Goal: Obtain resource: Download file/media

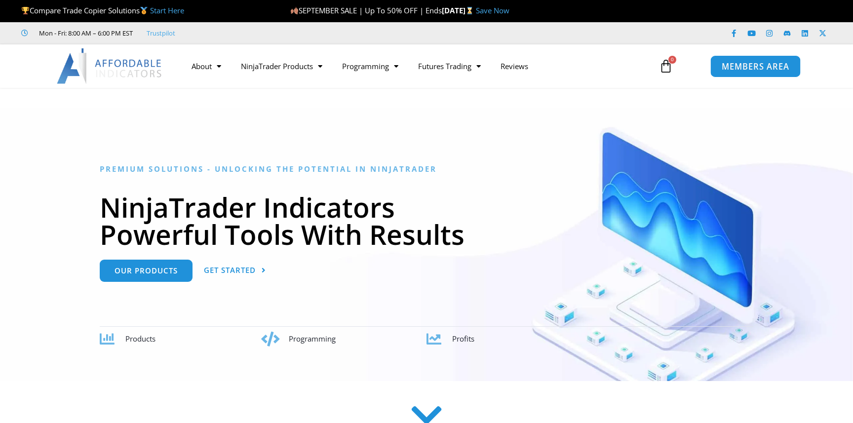
click at [730, 63] on span "MEMBERS AREA" at bounding box center [755, 66] width 68 height 8
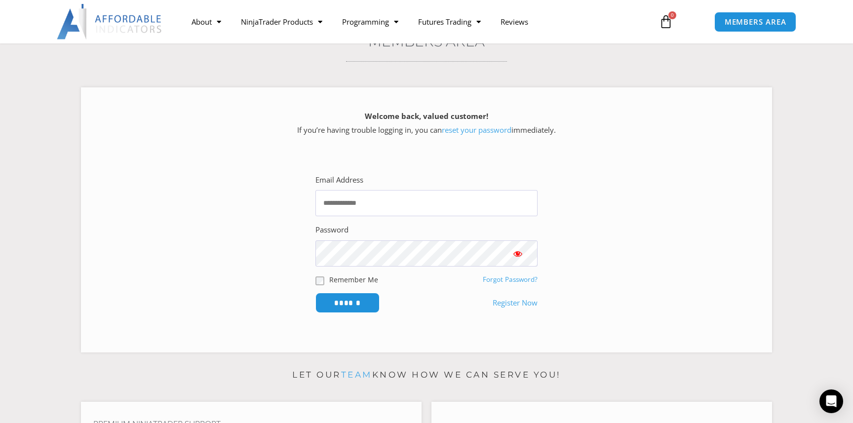
scroll to position [92, 0]
click at [417, 236] on div "Password" at bounding box center [427, 243] width 222 height 43
click at [432, 212] on input "Email Address" at bounding box center [427, 202] width 222 height 26
click at [512, 190] on input "Email Address" at bounding box center [427, 202] width 222 height 26
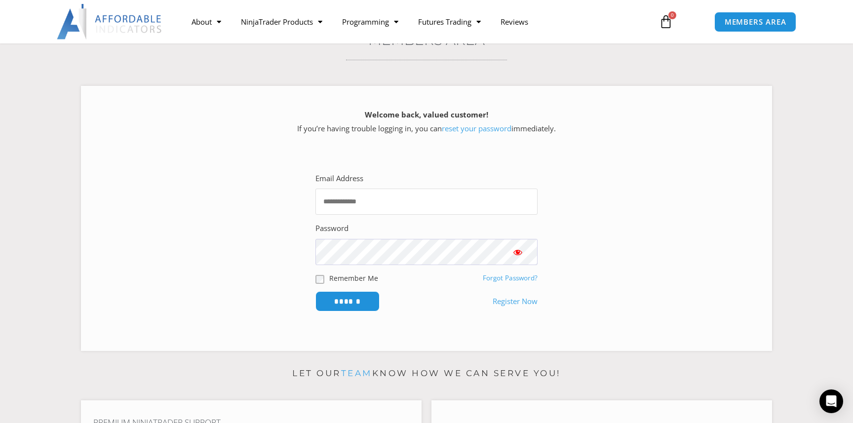
click at [437, 202] on input "Email Address" at bounding box center [427, 202] width 222 height 26
type input "*"
type input "**********"
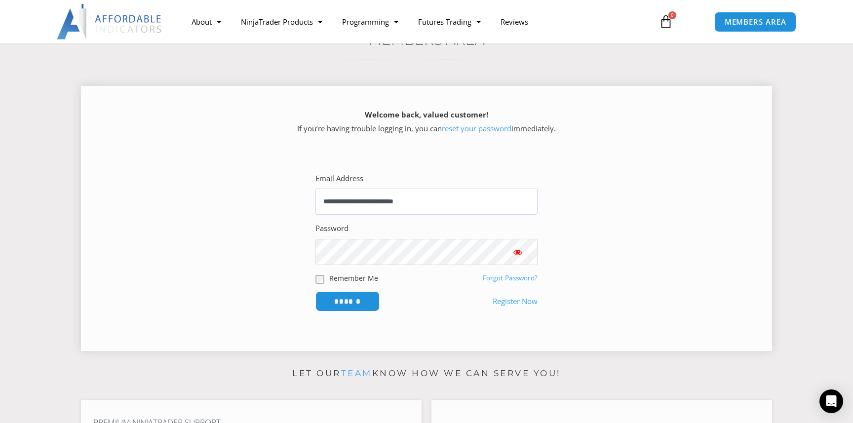
click at [316, 291] on input "******" at bounding box center [348, 301] width 64 height 20
click at [348, 310] on input "******" at bounding box center [348, 301] width 68 height 21
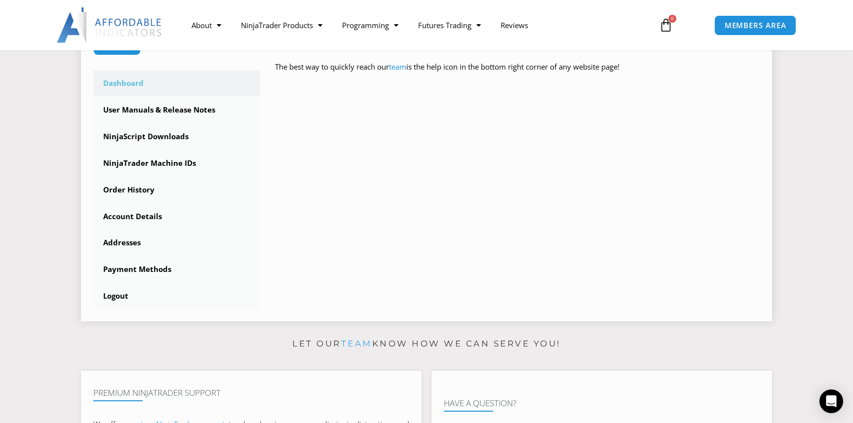
scroll to position [291, 0]
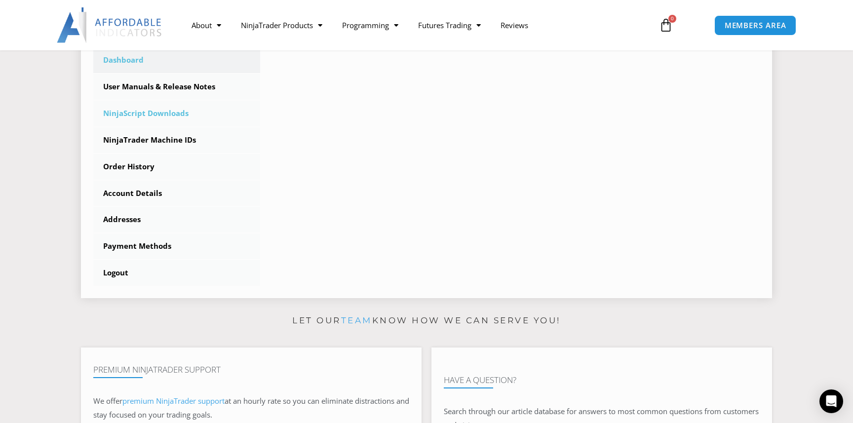
click at [174, 112] on link "NinjaScript Downloads" at bounding box center [176, 114] width 167 height 26
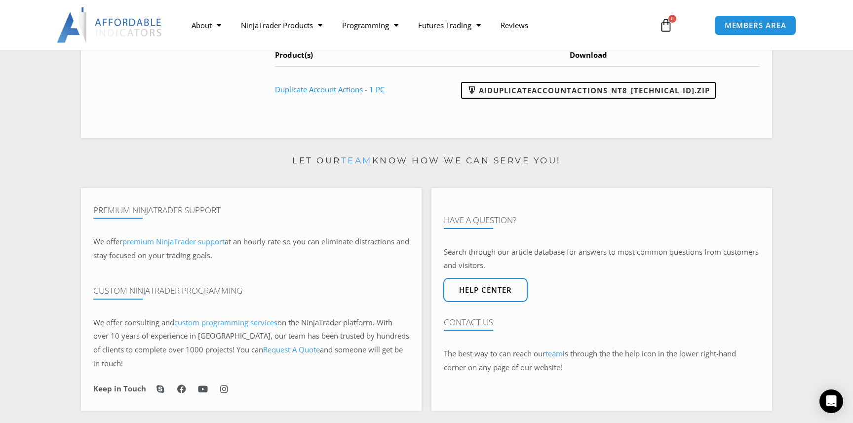
scroll to position [519, 0]
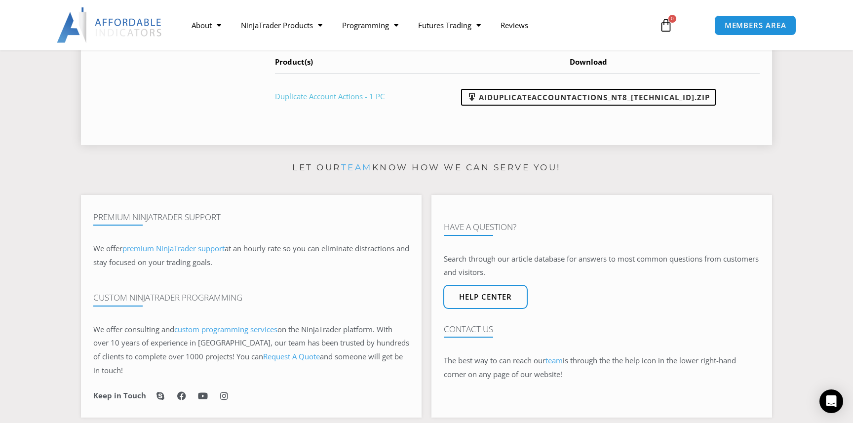
click at [365, 97] on link "Duplicate Account Actions - 1 PC" at bounding box center [330, 96] width 110 height 10
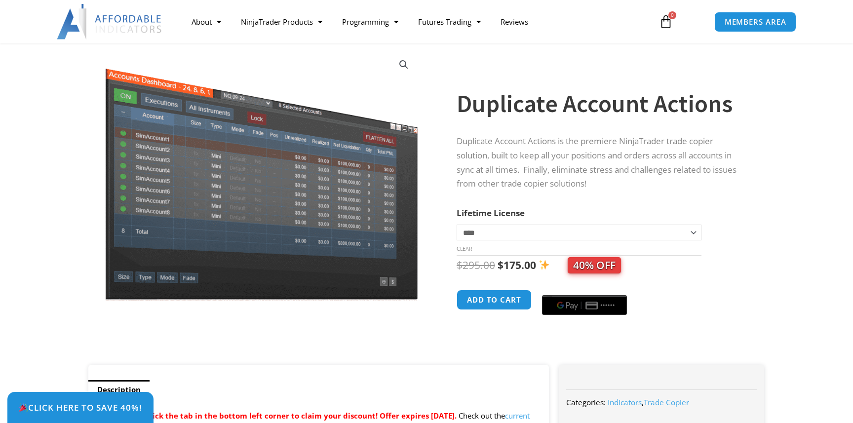
scroll to position [141, 0]
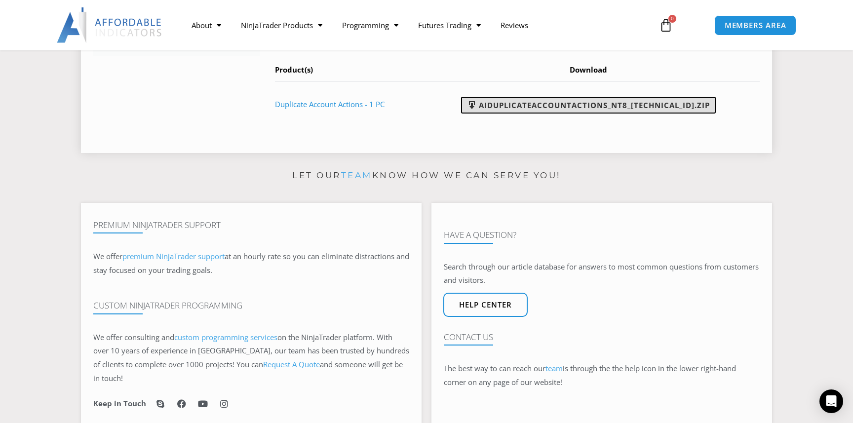
click at [638, 102] on link "AIDuplicateAccountActions_NT8_[TECHNICAL_ID].zip" at bounding box center [588, 105] width 255 height 17
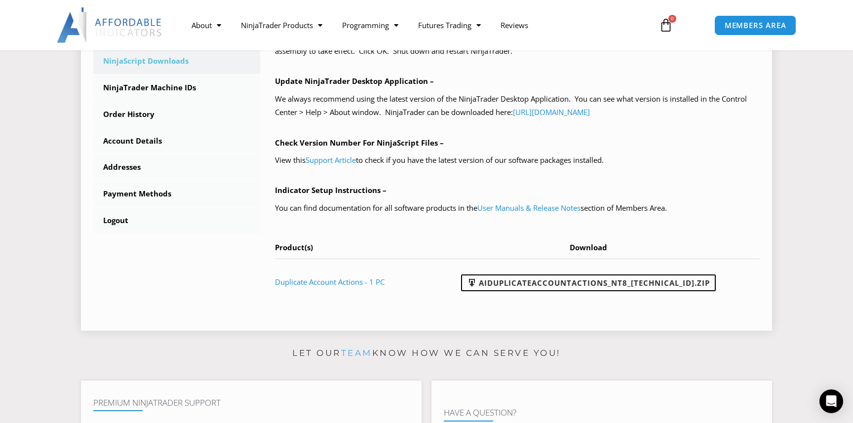
scroll to position [335, 0]
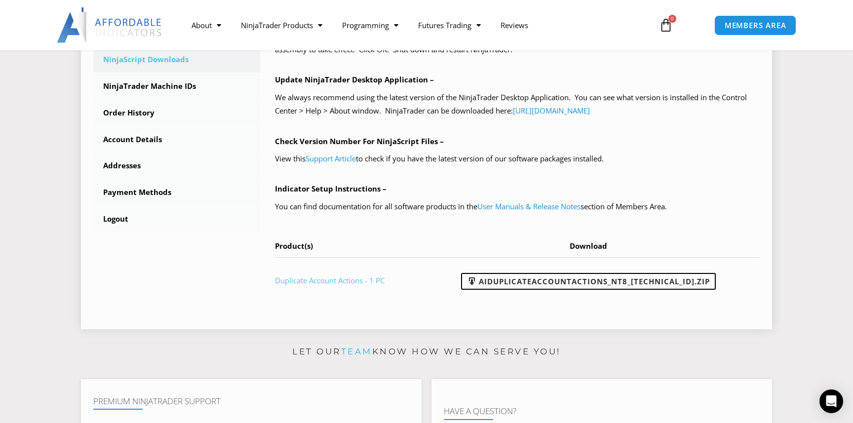
click at [294, 283] on link "Duplicate Account Actions - 1 PC" at bounding box center [330, 281] width 110 height 10
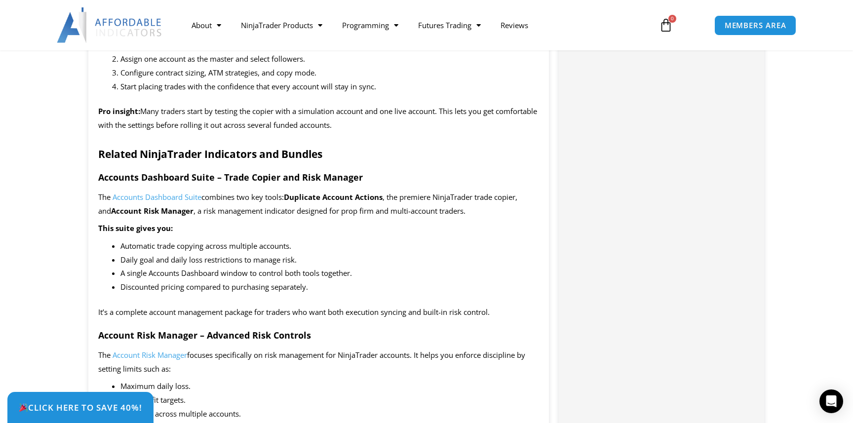
scroll to position [1200, 0]
click at [835, 398] on icon "Open Intercom Messenger" at bounding box center [831, 401] width 11 height 13
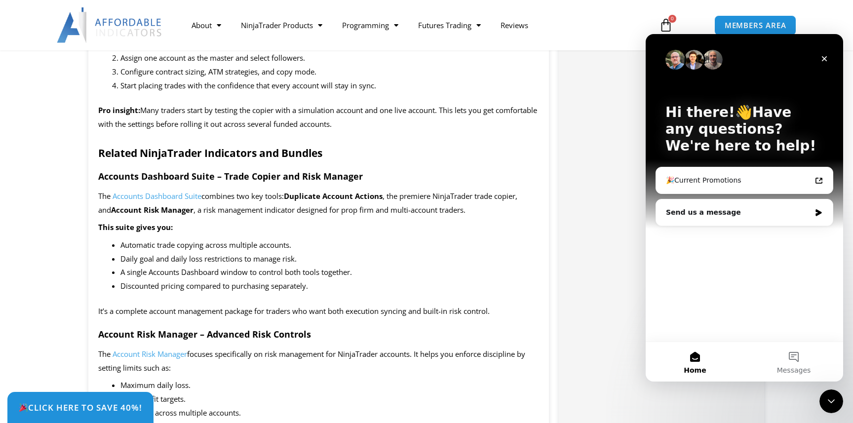
scroll to position [0, 0]
click at [738, 208] on div "Send us a message" at bounding box center [738, 212] width 145 height 10
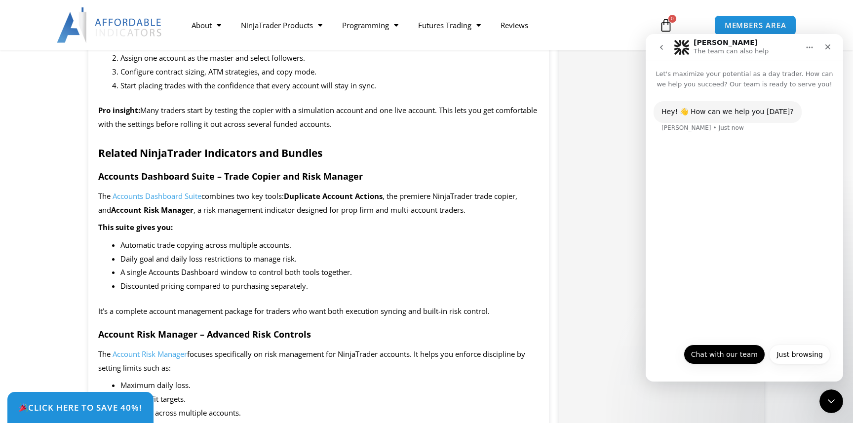
click at [722, 363] on button "Chat with our team" at bounding box center [724, 355] width 81 height 20
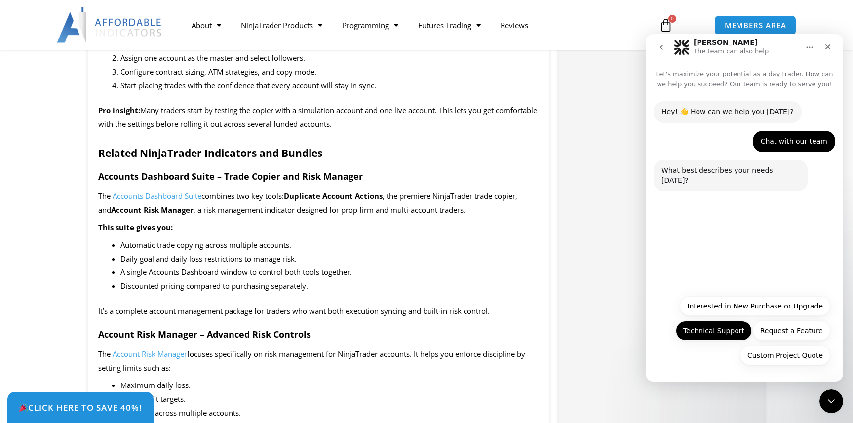
click at [714, 329] on button "Technical Support" at bounding box center [714, 331] width 76 height 20
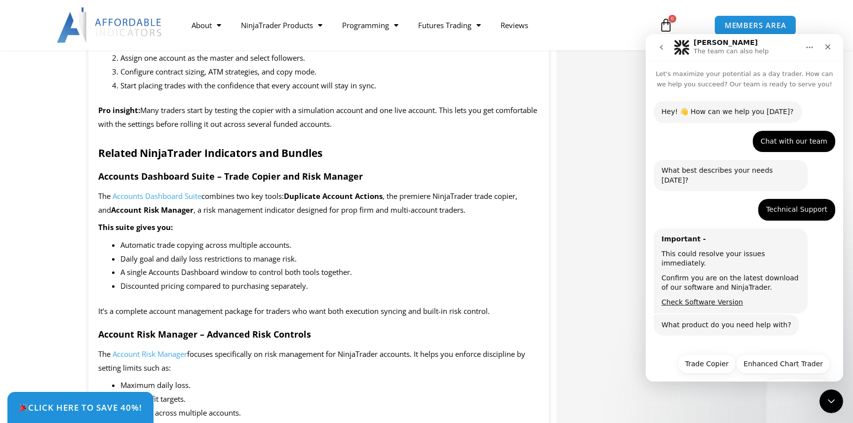
scroll to position [14, 0]
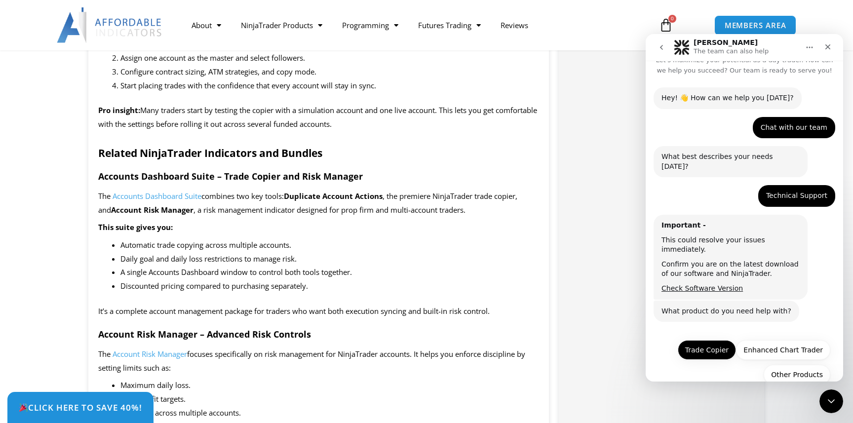
click at [719, 340] on button "Trade Copier" at bounding box center [707, 350] width 58 height 20
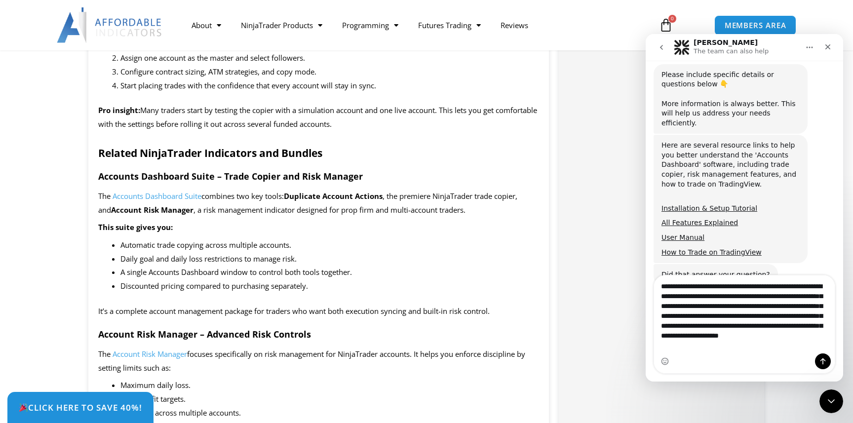
scroll to position [311, 0]
type textarea "**********"
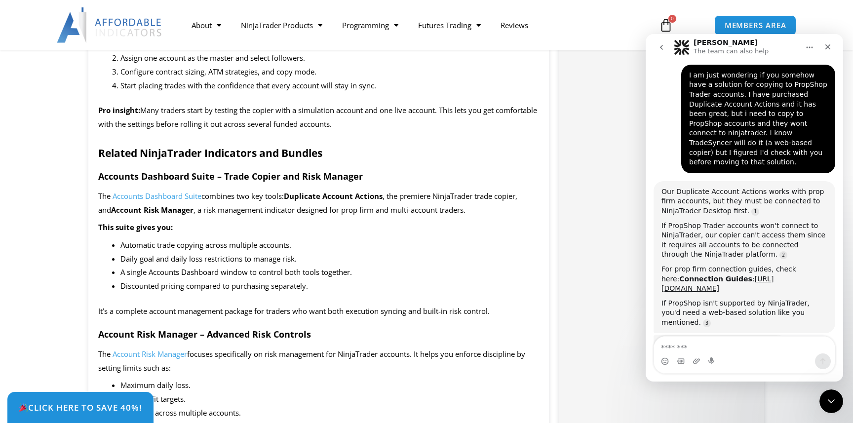
scroll to position [539, 0]
click at [688, 346] on textarea "Message…" at bounding box center [744, 345] width 181 height 17
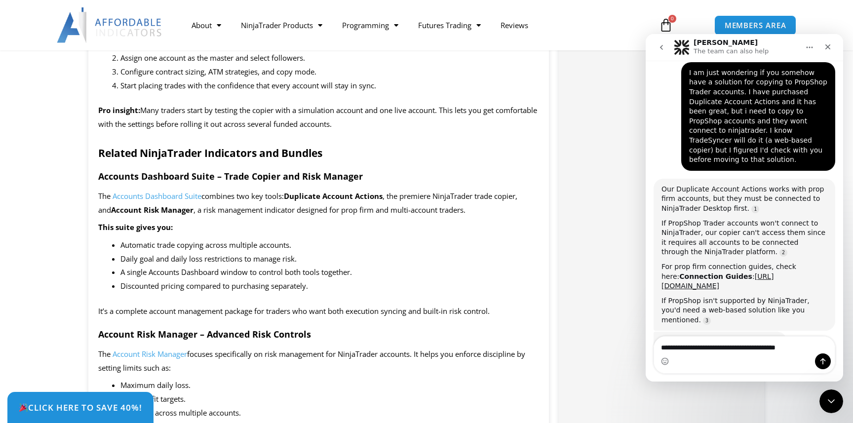
type textarea "**********"
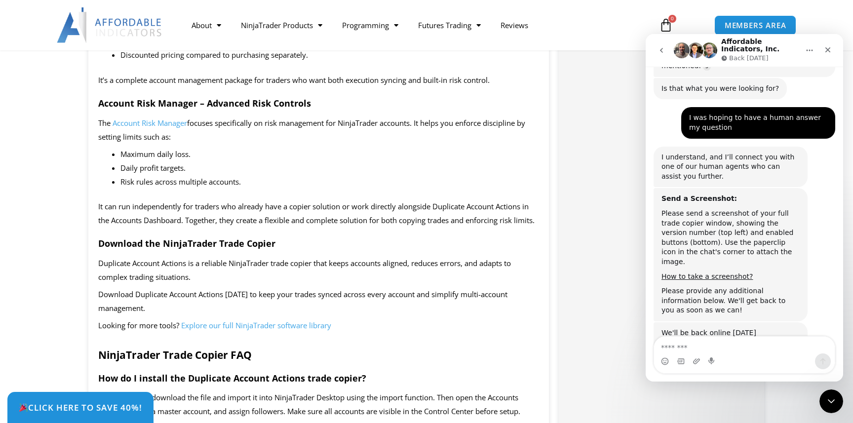
scroll to position [1437, 0]
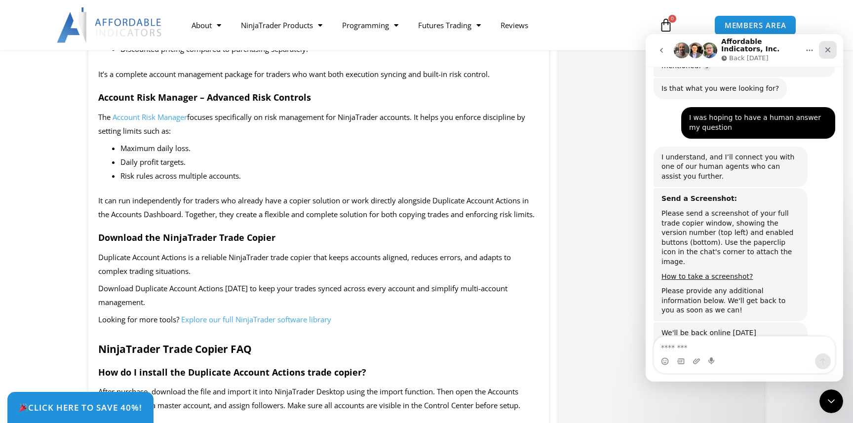
click at [820, 52] on div "Close" at bounding box center [828, 50] width 18 height 18
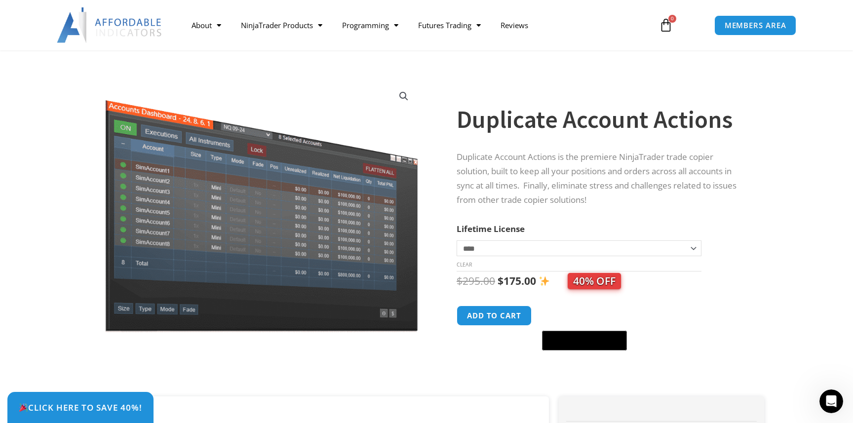
scroll to position [0, 0]
